Goal: Task Accomplishment & Management: Complete application form

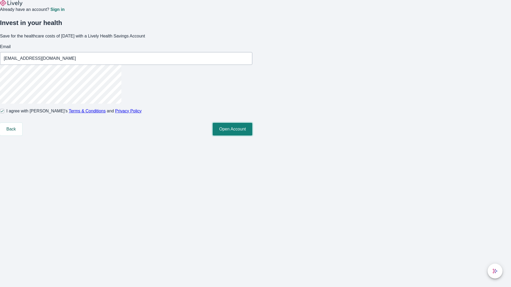
click at [252, 136] on button "Open Account" at bounding box center [233, 129] width 40 height 13
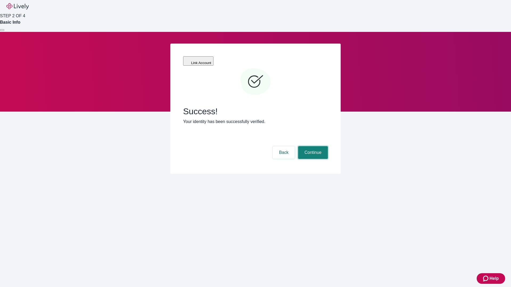
click at [312, 146] on button "Continue" at bounding box center [313, 152] width 30 height 13
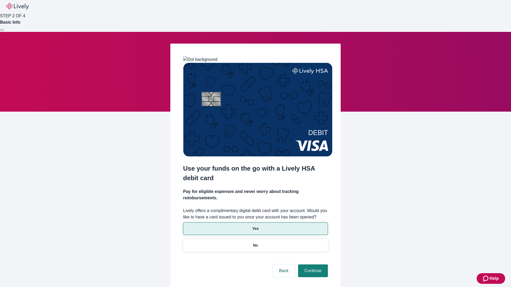
click at [255, 226] on p "Yes" at bounding box center [255, 229] width 6 height 6
click at [312, 265] on button "Continue" at bounding box center [313, 271] width 30 height 13
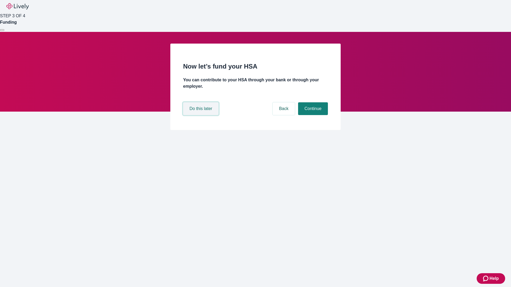
click at [201, 115] on button "Do this later" at bounding box center [200, 108] width 35 height 13
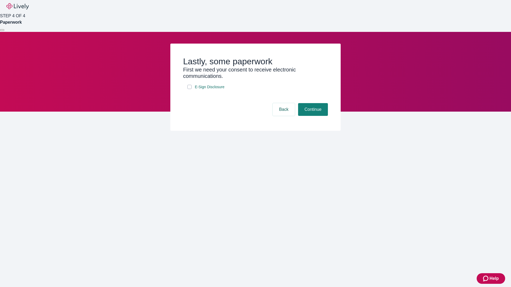
click at [189, 89] on input "E-Sign Disclosure" at bounding box center [189, 87] width 4 height 4
checkbox input "true"
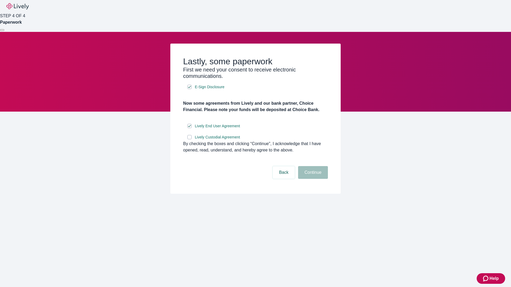
click at [189, 139] on input "Lively Custodial Agreement" at bounding box center [189, 137] width 4 height 4
checkbox input "true"
click at [312, 179] on button "Continue" at bounding box center [313, 172] width 30 height 13
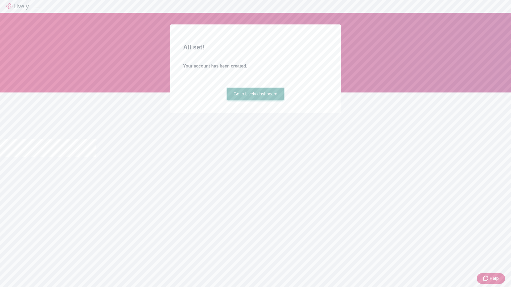
click at [255, 101] on link "Go to Lively dashboard" at bounding box center [255, 94] width 57 height 13
